Goal: Task Accomplishment & Management: Use online tool/utility

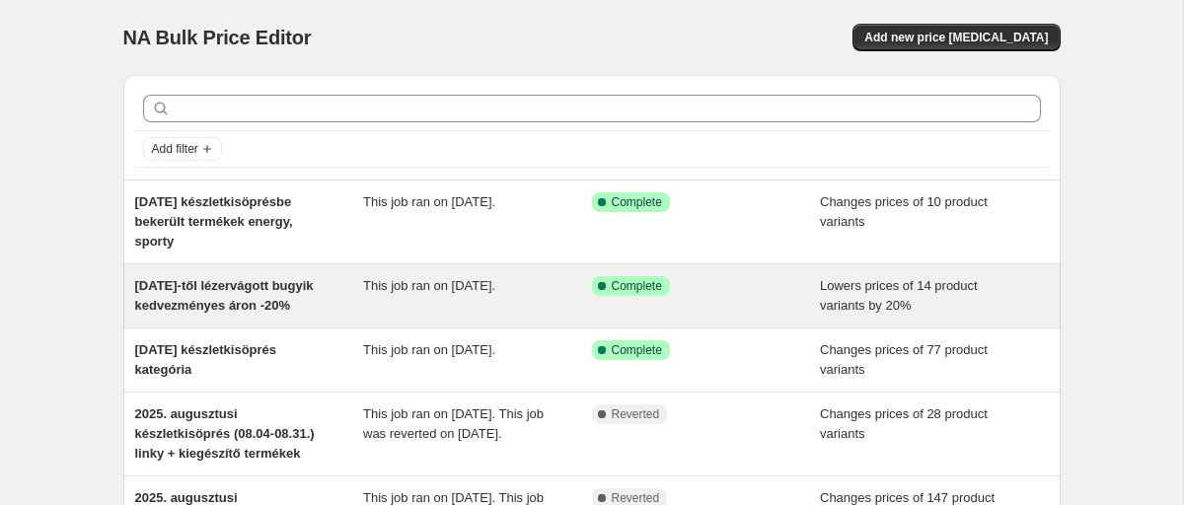
click at [200, 307] on span "[DATE]-től lézervágott bugyik kedvezményes áron -20%" at bounding box center [224, 295] width 179 height 35
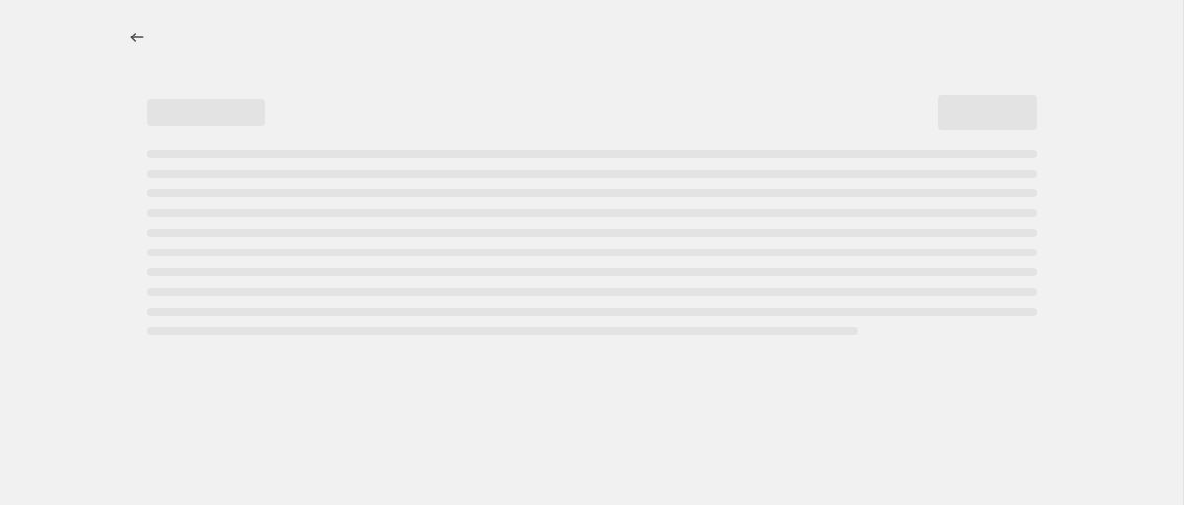
select select "percentage"
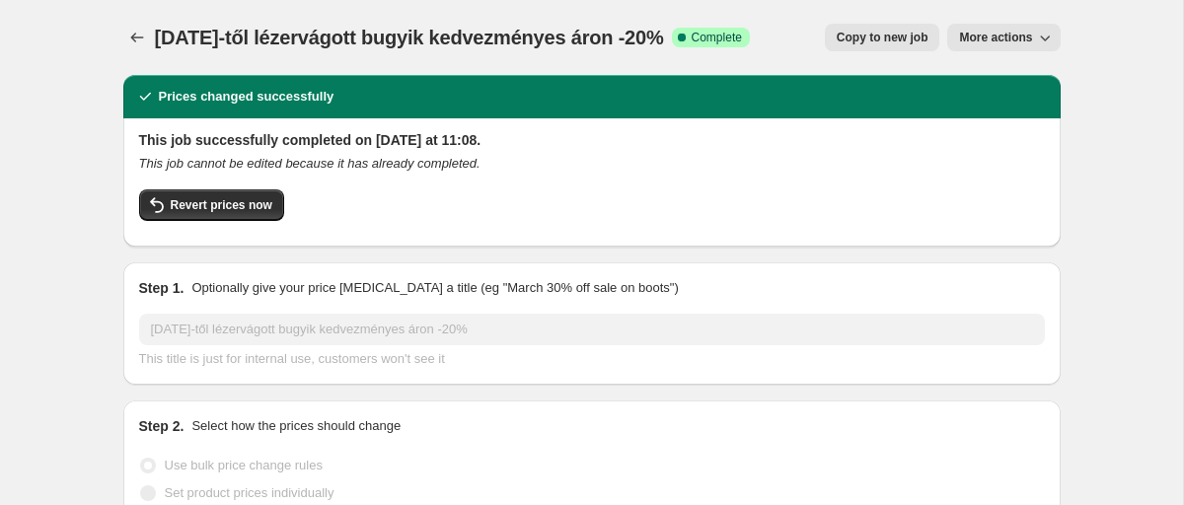
click at [1012, 51] on button "More actions" at bounding box center [1004, 38] width 113 height 28
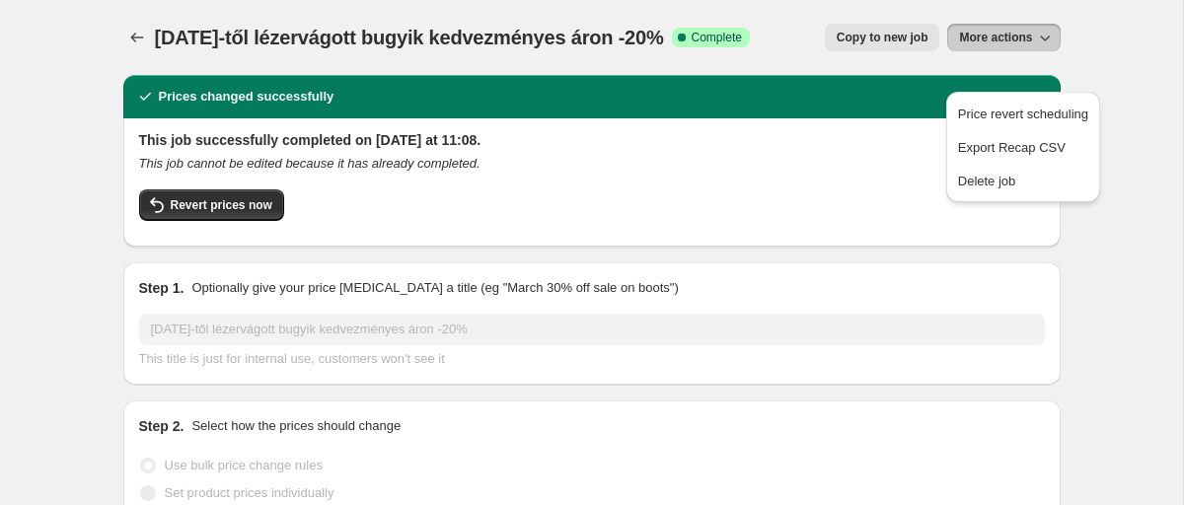
click at [770, 186] on div "This job successfully completed on 2025. szeptember 17. at 11:08. This job cann…" at bounding box center [592, 180] width 906 height 101
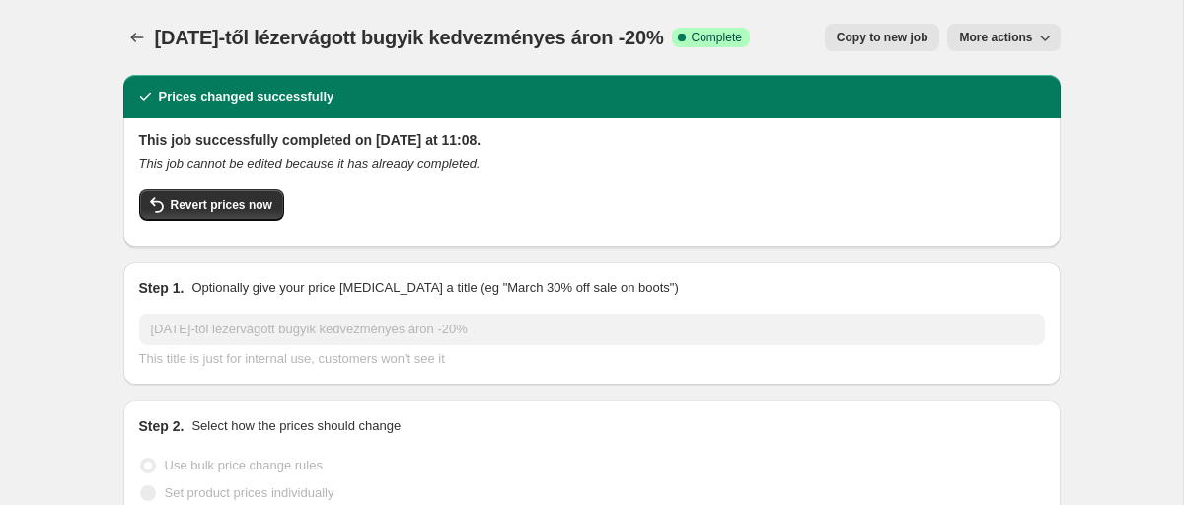
click at [929, 32] on span "Copy to new job" at bounding box center [883, 38] width 92 height 16
select select "percentage"
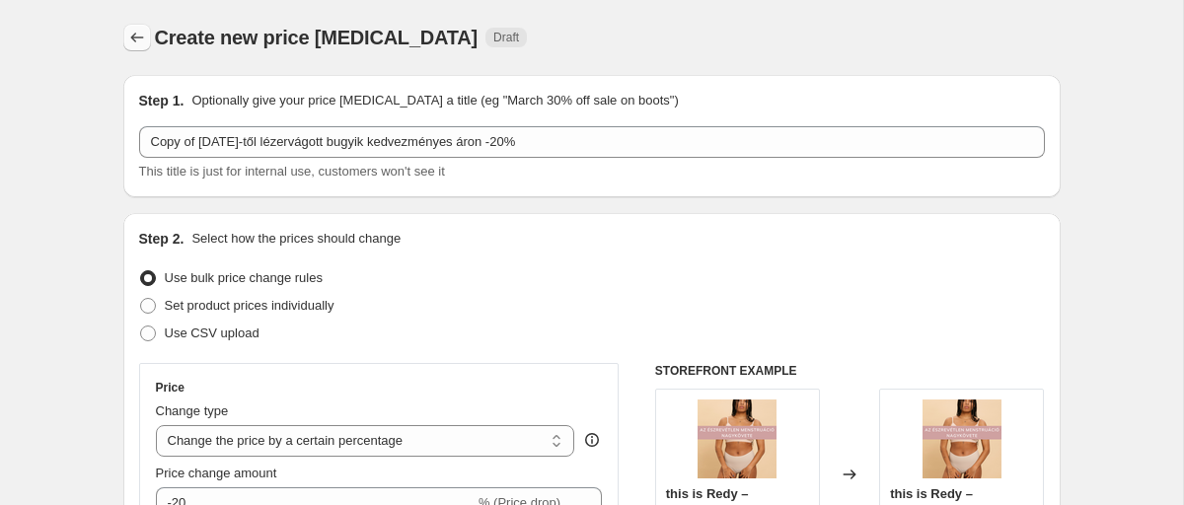
click at [131, 34] on icon "Price change jobs" at bounding box center [137, 38] width 20 height 20
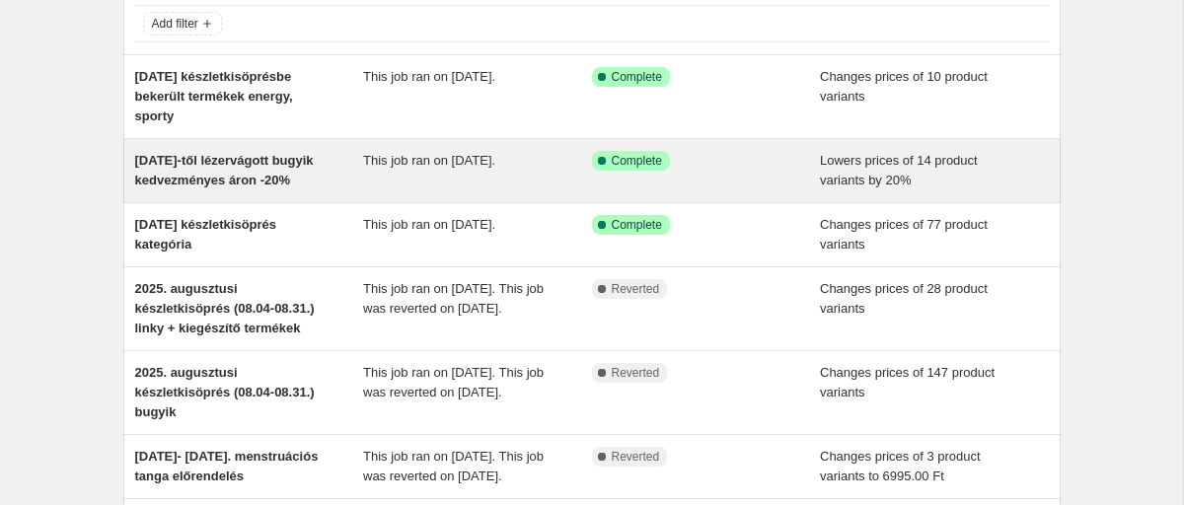
scroll to position [136, 0]
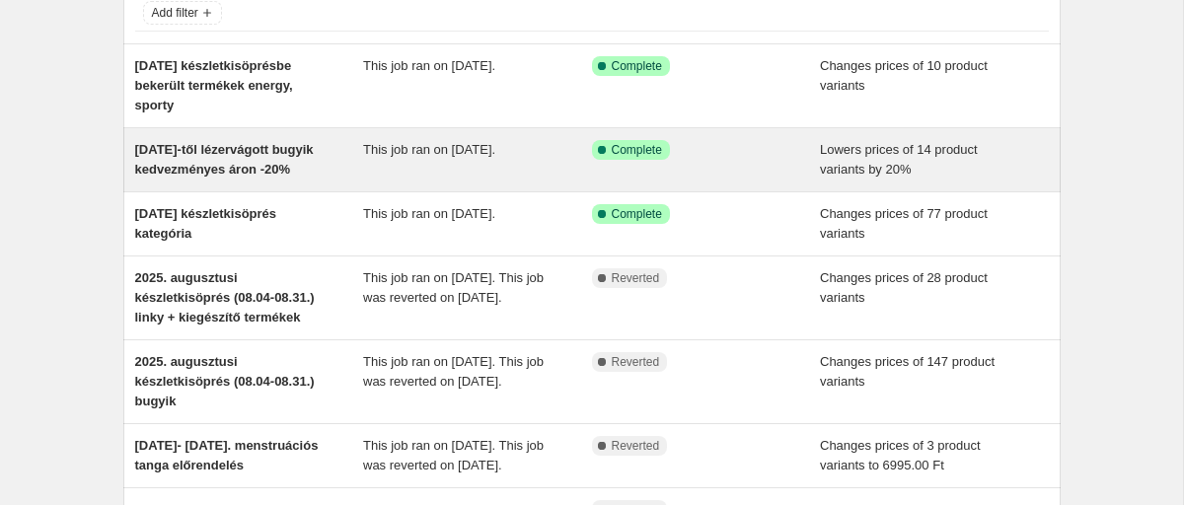
click at [261, 161] on span "2025. szept. 17-től lézervágott bugyik kedvezményes áron -20%" at bounding box center [224, 159] width 179 height 35
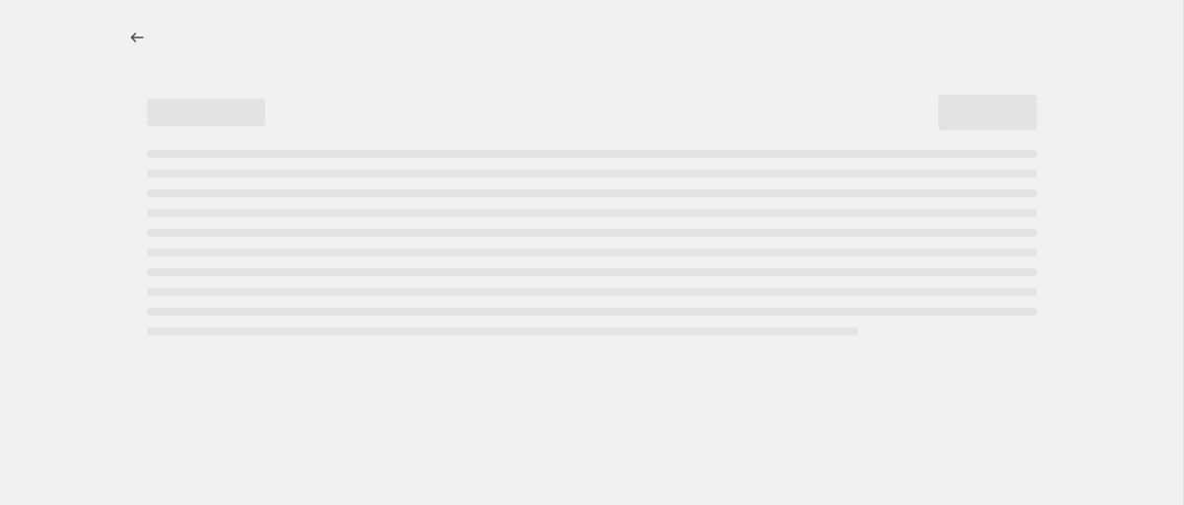
select select "percentage"
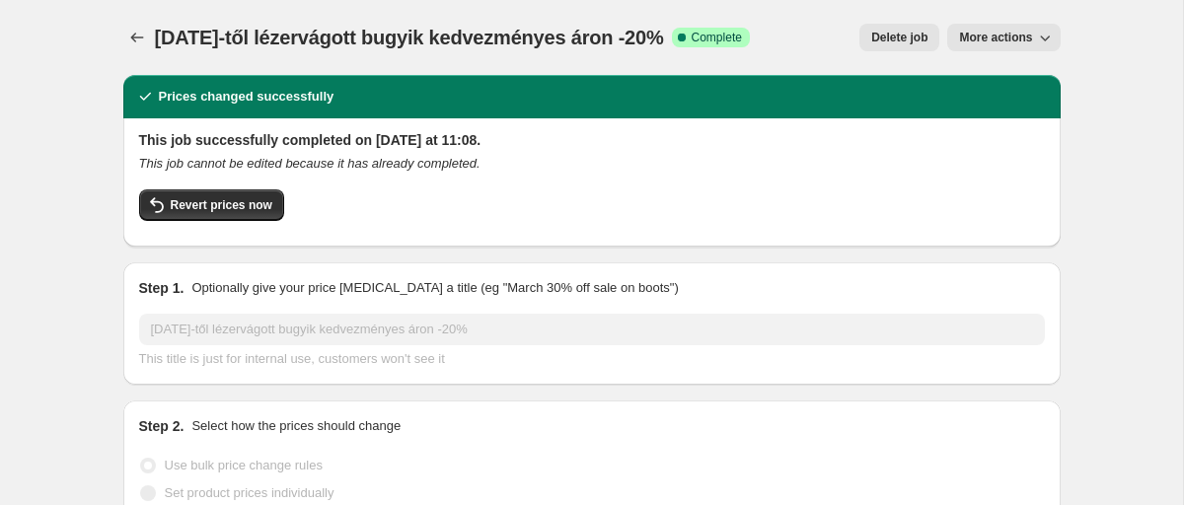
click at [998, 36] on span "More actions" at bounding box center [995, 38] width 73 height 16
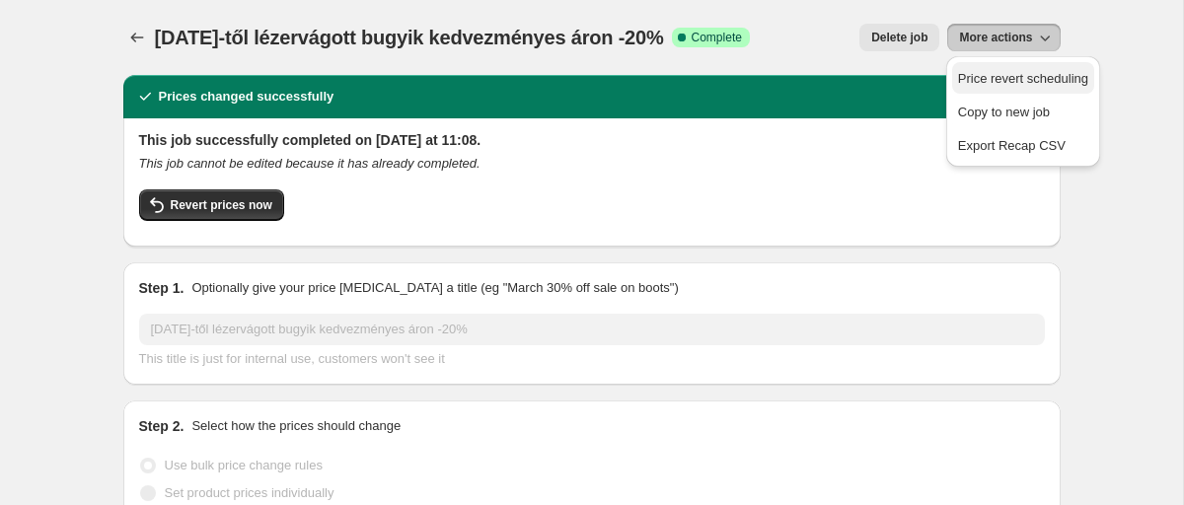
click at [997, 85] on span "Price revert scheduling" at bounding box center [1023, 78] width 130 height 15
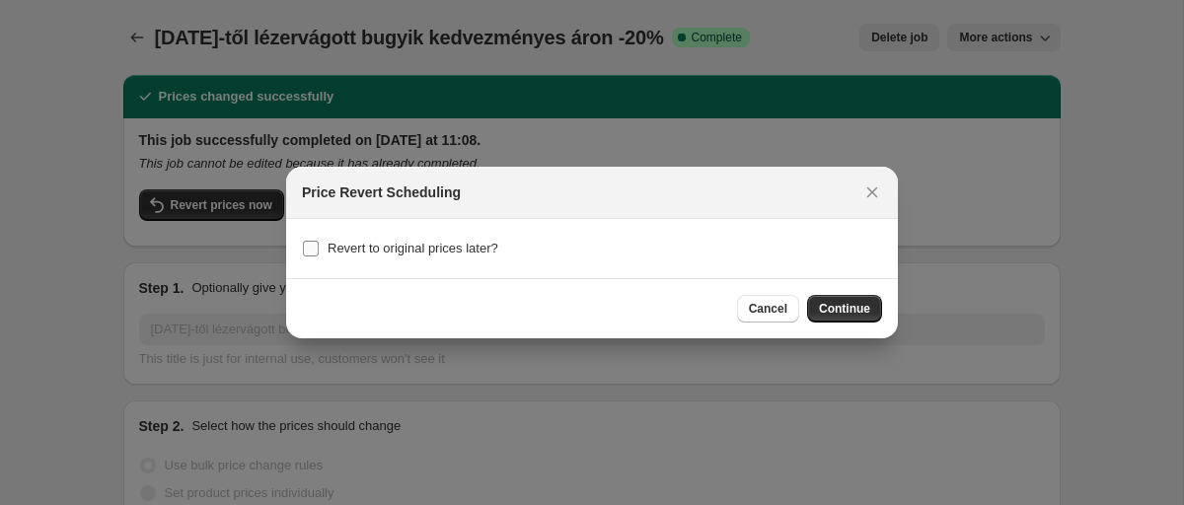
click at [474, 249] on span "Revert to original prices later?" at bounding box center [413, 248] width 171 height 15
click at [319, 249] on input "Revert to original prices later?" at bounding box center [311, 249] width 16 height 16
checkbox input "true"
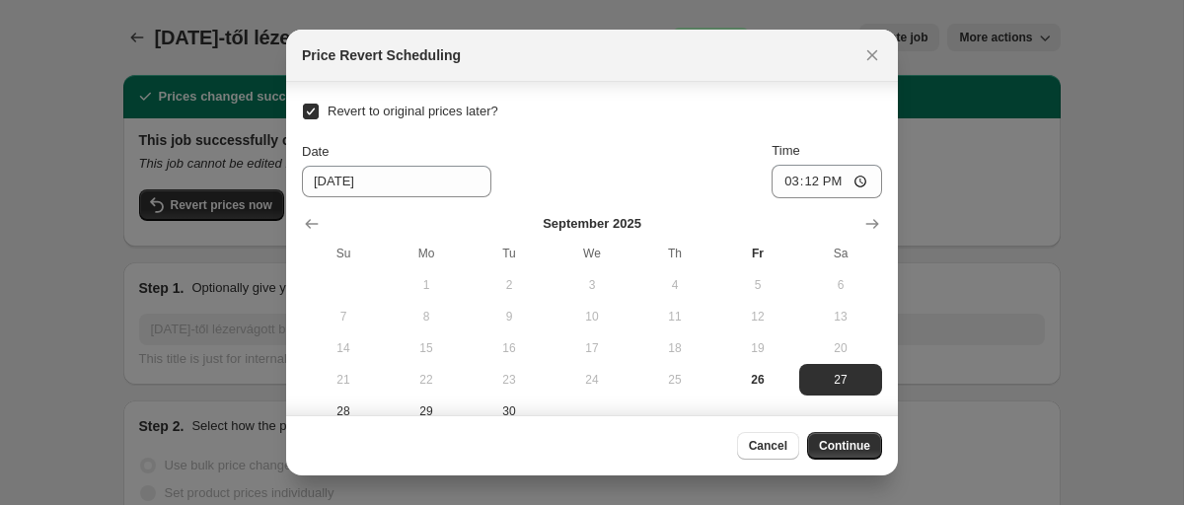
scroll to position [28, 0]
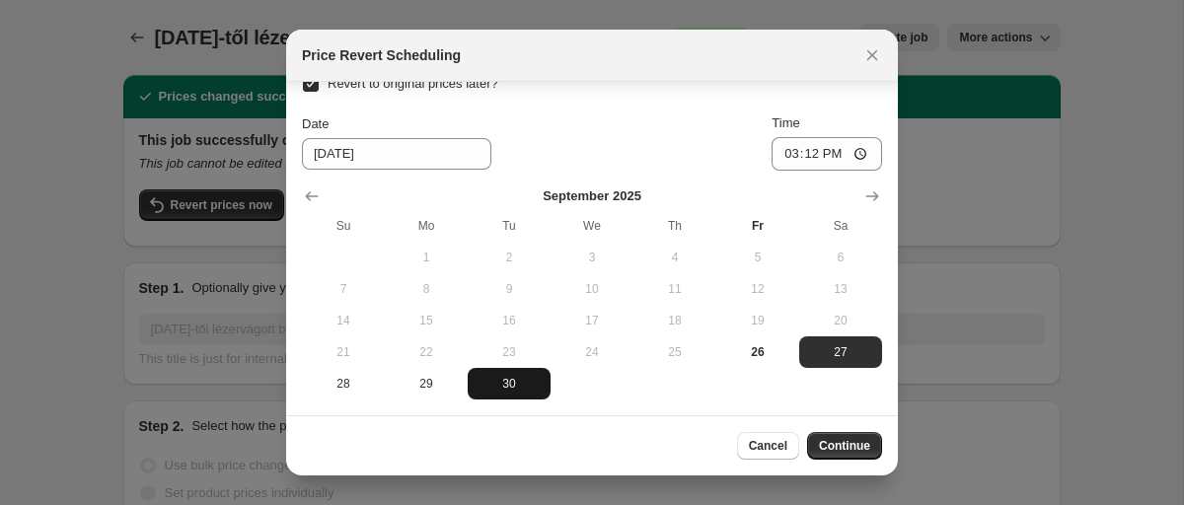
click at [506, 369] on button "30" at bounding box center [509, 384] width 83 height 32
click at [865, 192] on icon "Show next month, October 2025" at bounding box center [873, 197] width 20 height 20
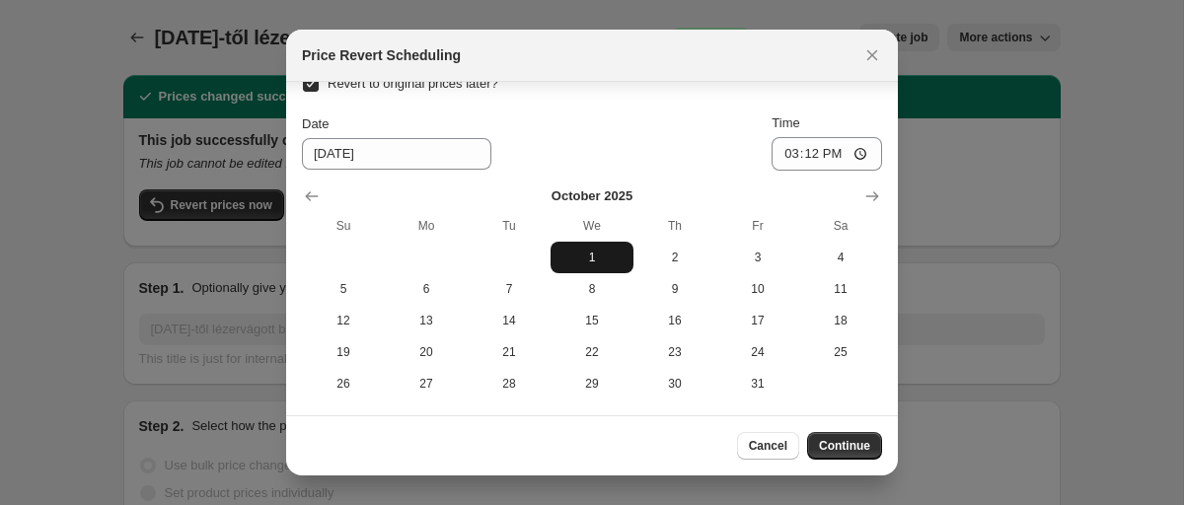
click at [573, 246] on button "1" at bounding box center [592, 258] width 83 height 32
type input "10/1/2025"
click at [810, 151] on input "15:12" at bounding box center [827, 154] width 111 height 34
type input "00:01"
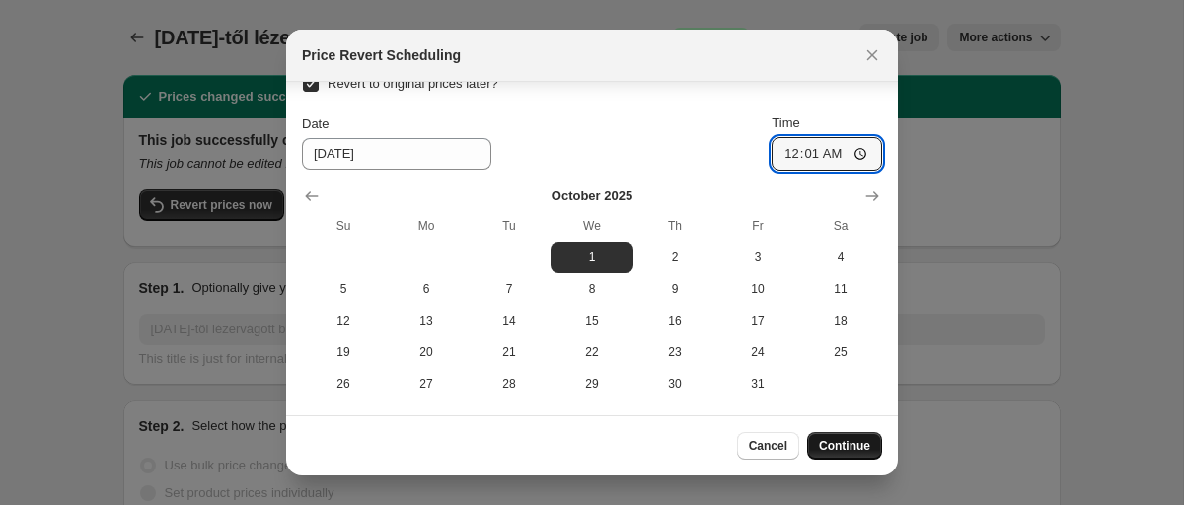
click at [853, 440] on span "Continue" at bounding box center [844, 446] width 51 height 16
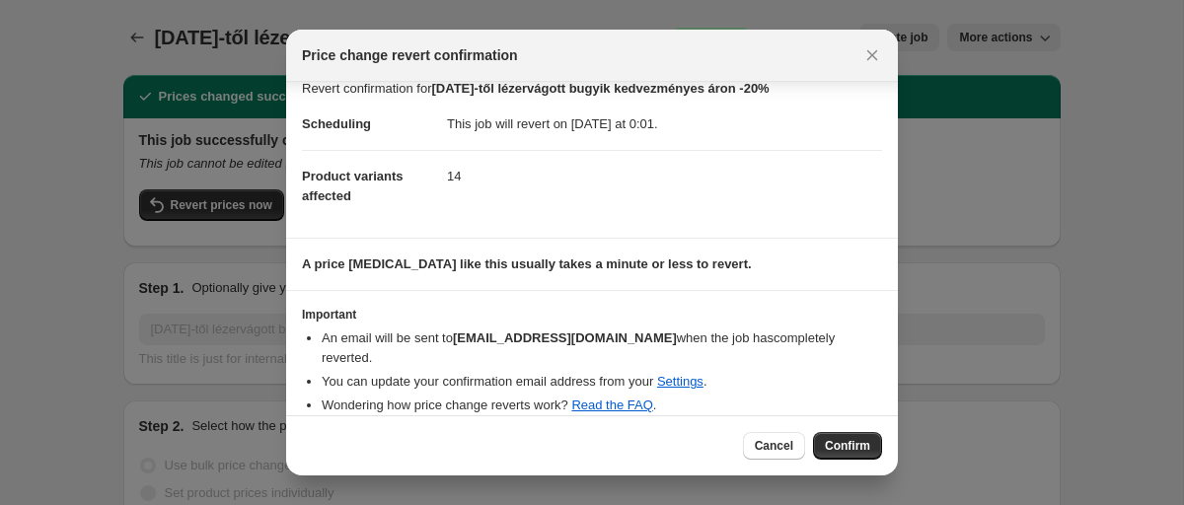
scroll to position [0, 0]
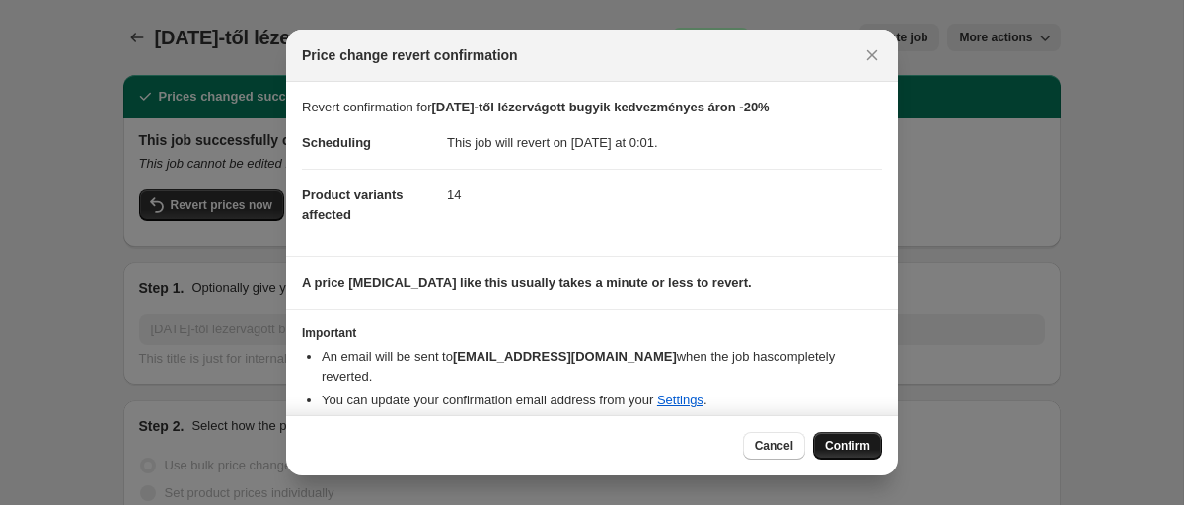
click at [854, 438] on span "Confirm" at bounding box center [847, 446] width 45 height 16
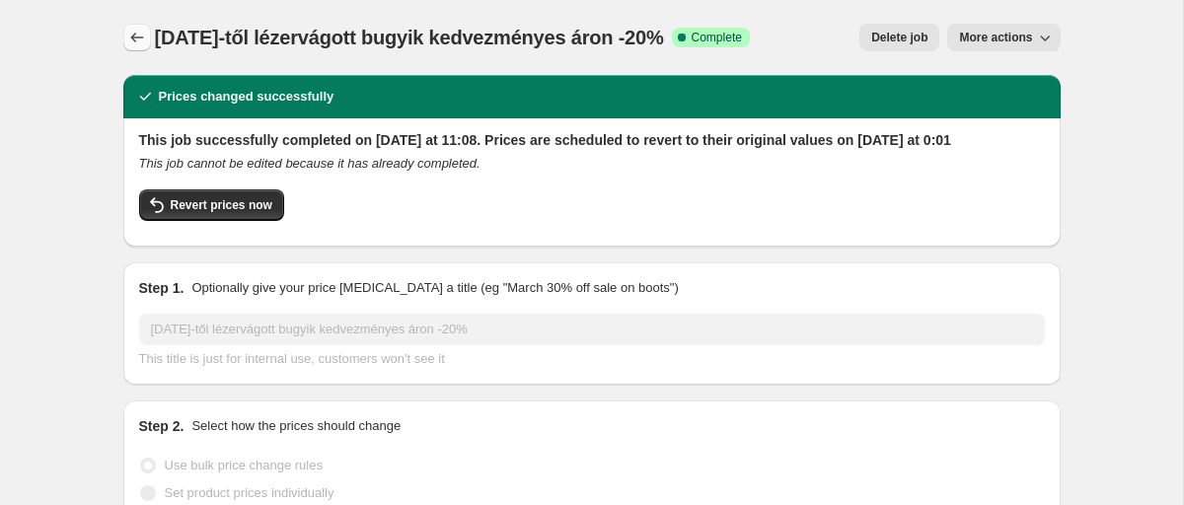
click at [146, 40] on button "Price change jobs" at bounding box center [137, 38] width 28 height 28
